Goal: Use online tool/utility: Utilize a website feature to perform a specific function

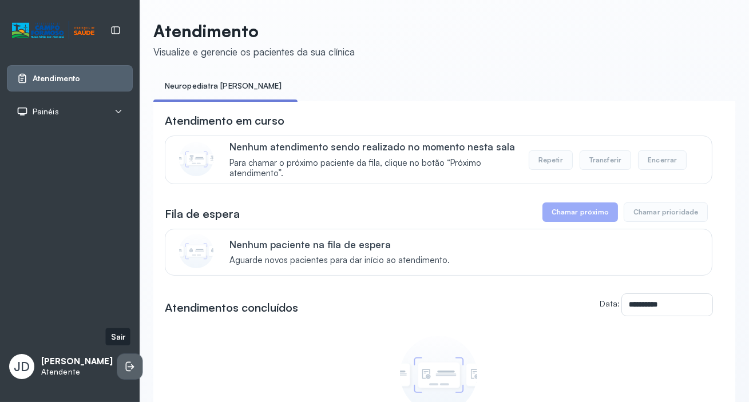
click at [124, 362] on icon at bounding box center [129, 366] width 11 height 11
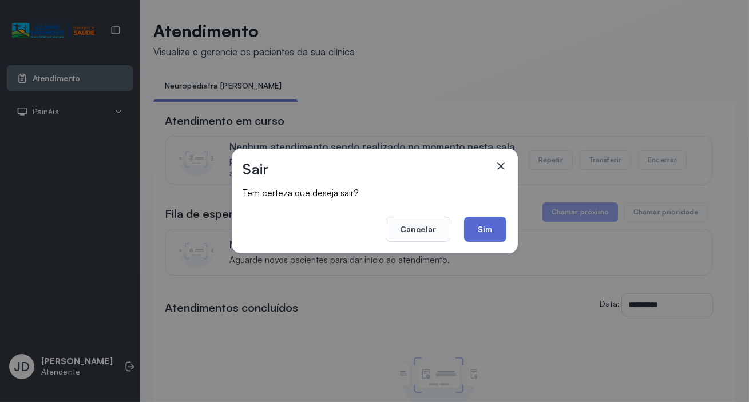
click at [478, 228] on button "Sim" at bounding box center [485, 229] width 42 height 25
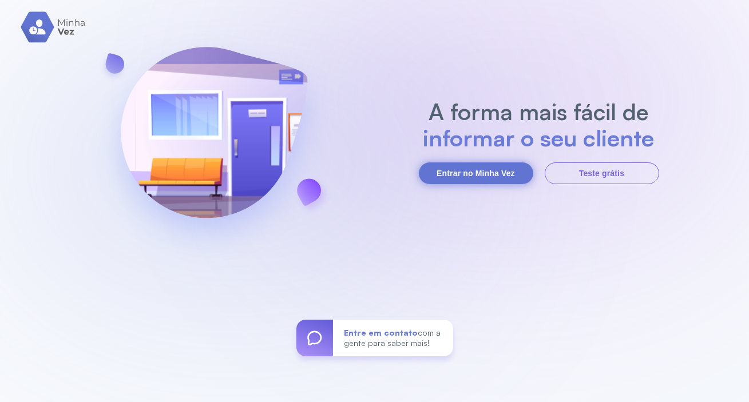
click at [486, 170] on button "Entrar no Minha Vez" at bounding box center [476, 173] width 114 height 22
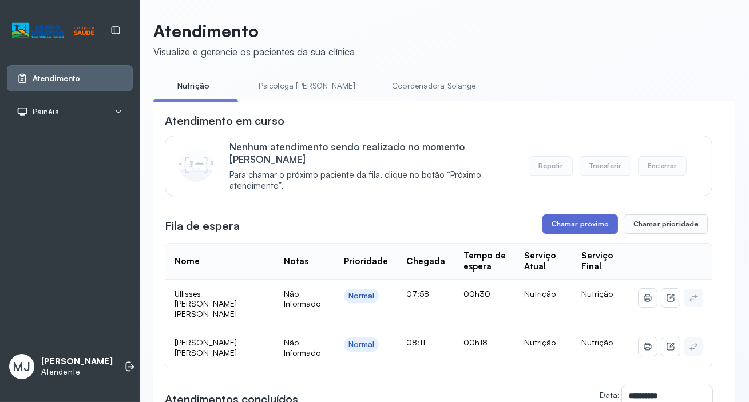
click at [548, 214] on button "Chamar próximo" at bounding box center [579, 223] width 75 height 19
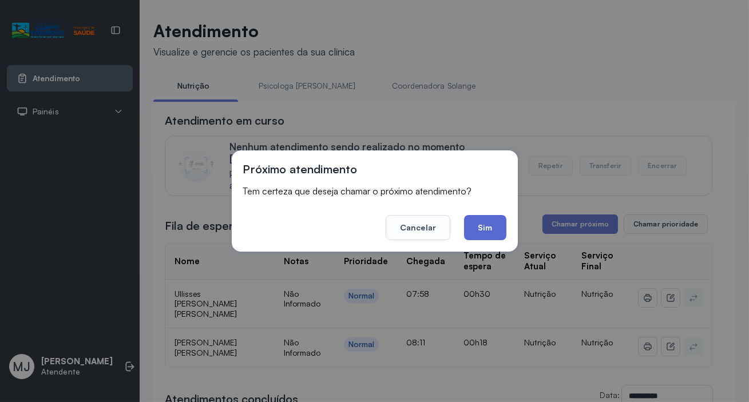
click at [483, 233] on button "Sim" at bounding box center [485, 227] width 42 height 25
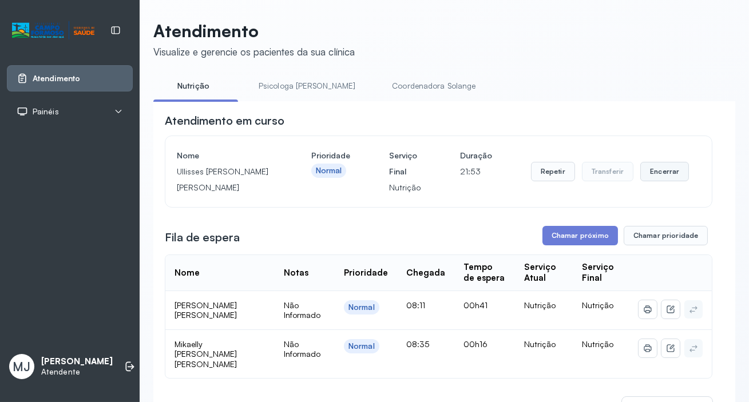
click at [657, 172] on button "Encerrar" at bounding box center [664, 171] width 49 height 19
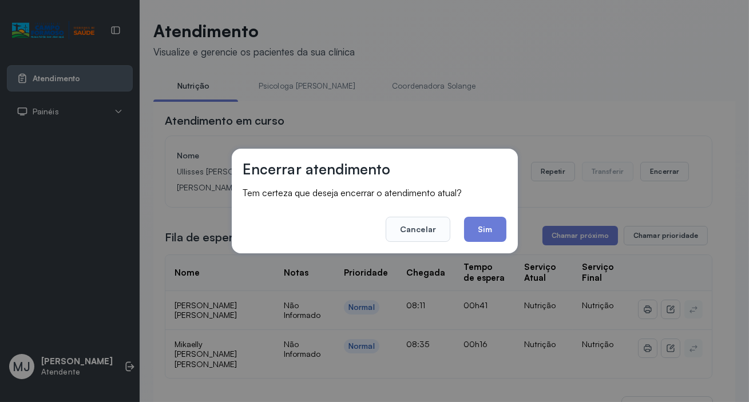
drag, startPoint x: 482, startPoint y: 224, endPoint x: 434, endPoint y: 115, distance: 118.6
click at [483, 221] on button "Sim" at bounding box center [485, 229] width 42 height 25
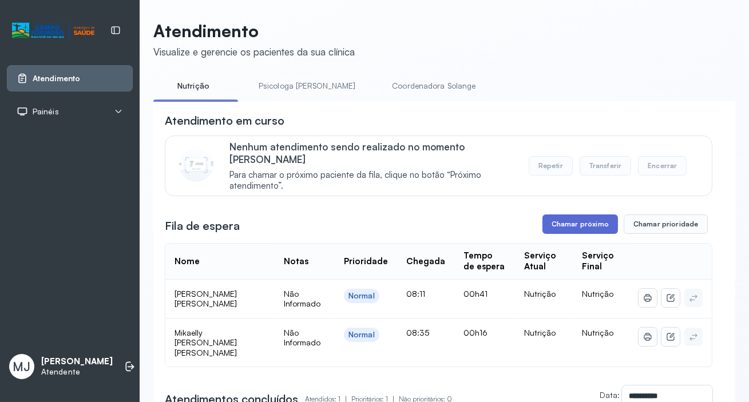
click at [546, 214] on button "Chamar próximo" at bounding box center [579, 223] width 75 height 19
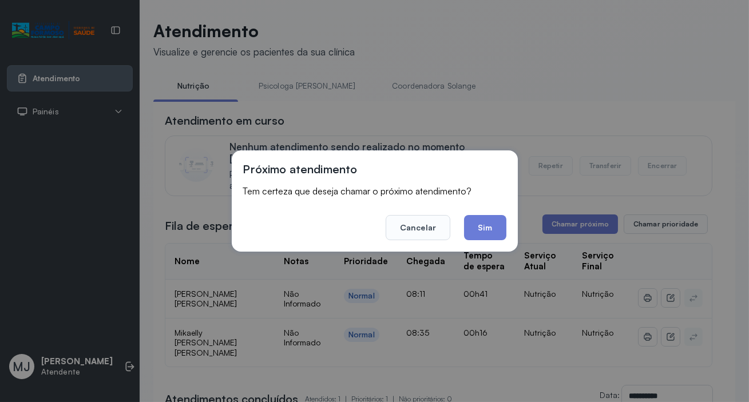
drag, startPoint x: 495, startPoint y: 227, endPoint x: 340, endPoint y: 62, distance: 226.6
click at [495, 225] on button "Sim" at bounding box center [485, 227] width 42 height 25
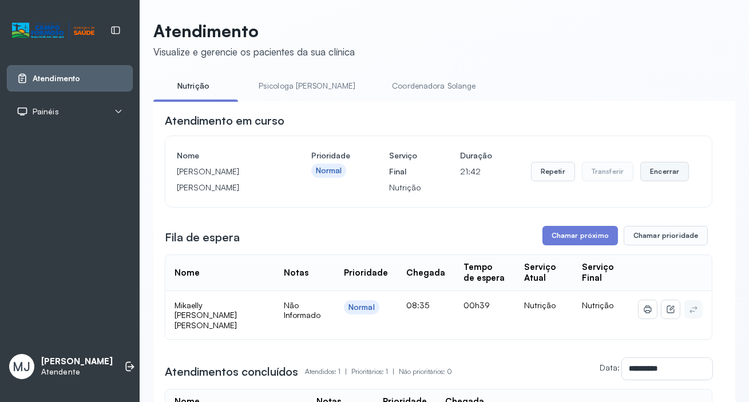
click at [641, 177] on button "Encerrar" at bounding box center [664, 171] width 49 height 19
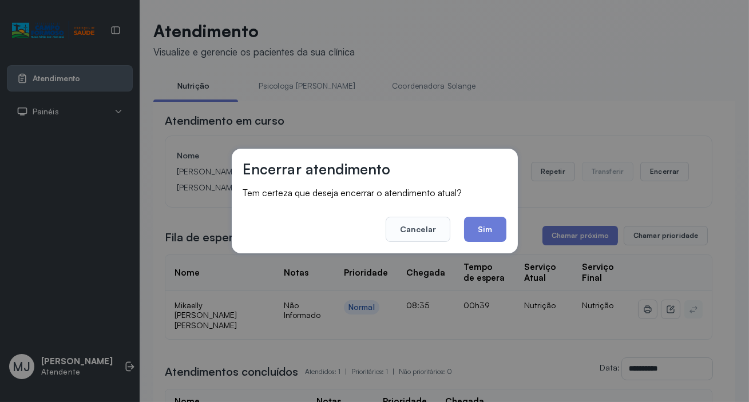
click at [480, 228] on button "Sim" at bounding box center [485, 229] width 42 height 25
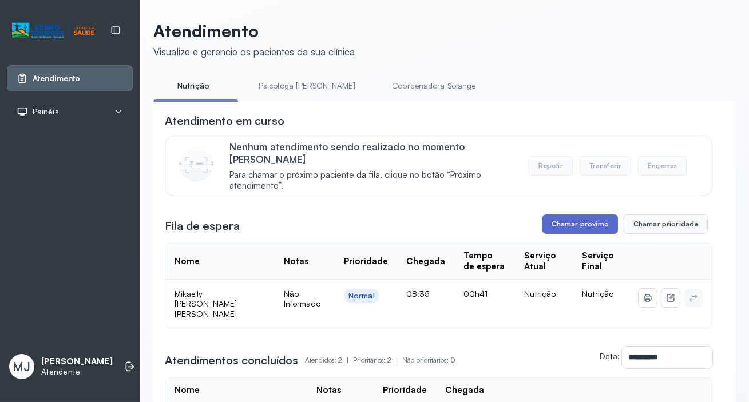
click at [568, 214] on button "Chamar próximo" at bounding box center [579, 223] width 75 height 19
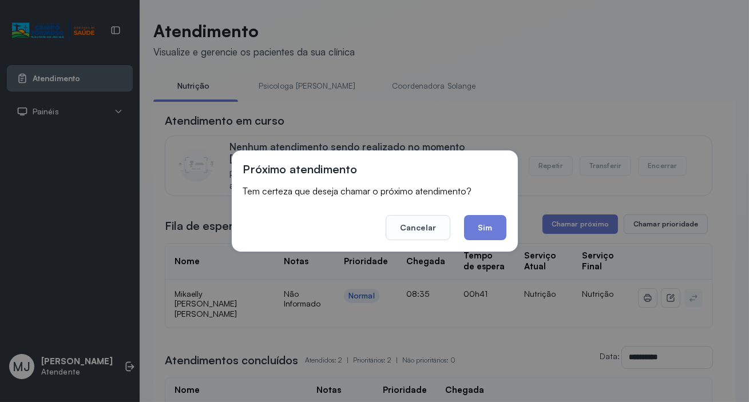
drag, startPoint x: 502, startPoint y: 233, endPoint x: 492, endPoint y: 218, distance: 17.5
click at [499, 231] on button "Sim" at bounding box center [485, 227] width 42 height 25
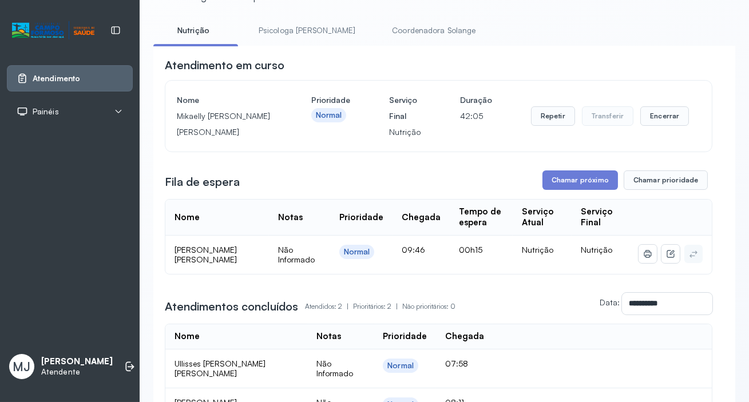
scroll to position [49, 0]
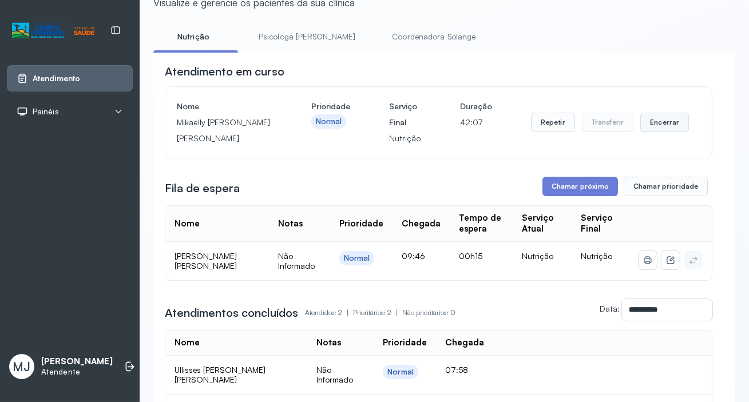
click at [659, 122] on button "Encerrar" at bounding box center [664, 122] width 49 height 19
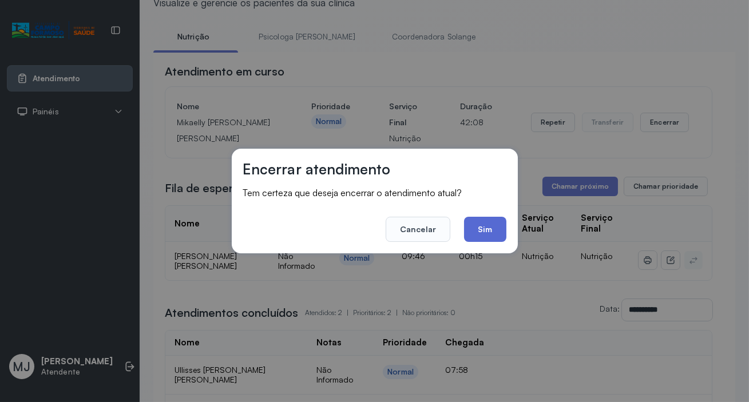
click at [494, 226] on button "Sim" at bounding box center [485, 229] width 42 height 25
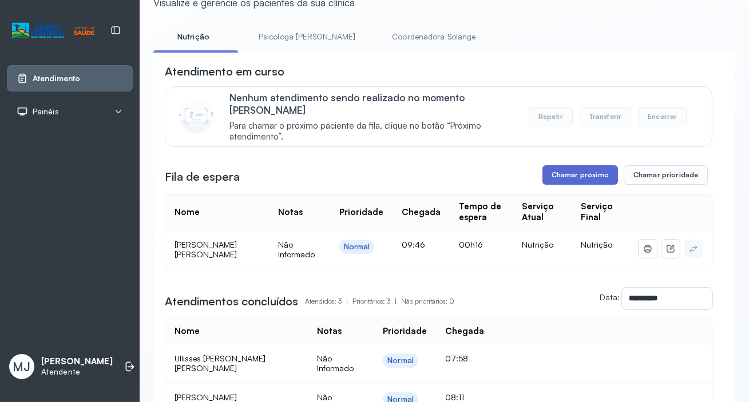
click at [578, 170] on button "Chamar próximo" at bounding box center [579, 174] width 75 height 19
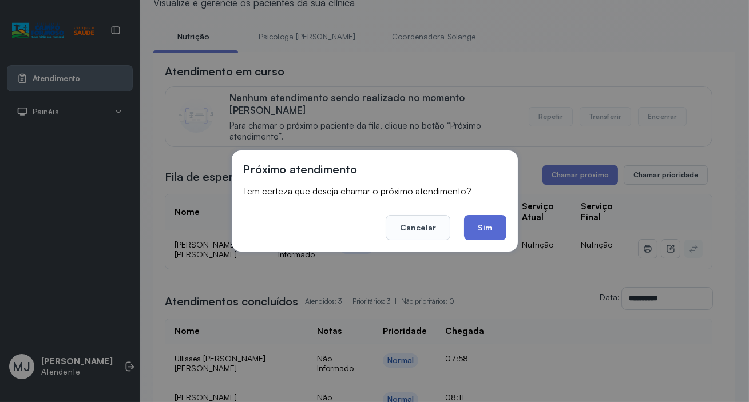
click at [479, 224] on button "Sim" at bounding box center [485, 227] width 42 height 25
